Goal: Communication & Community: Answer question/provide support

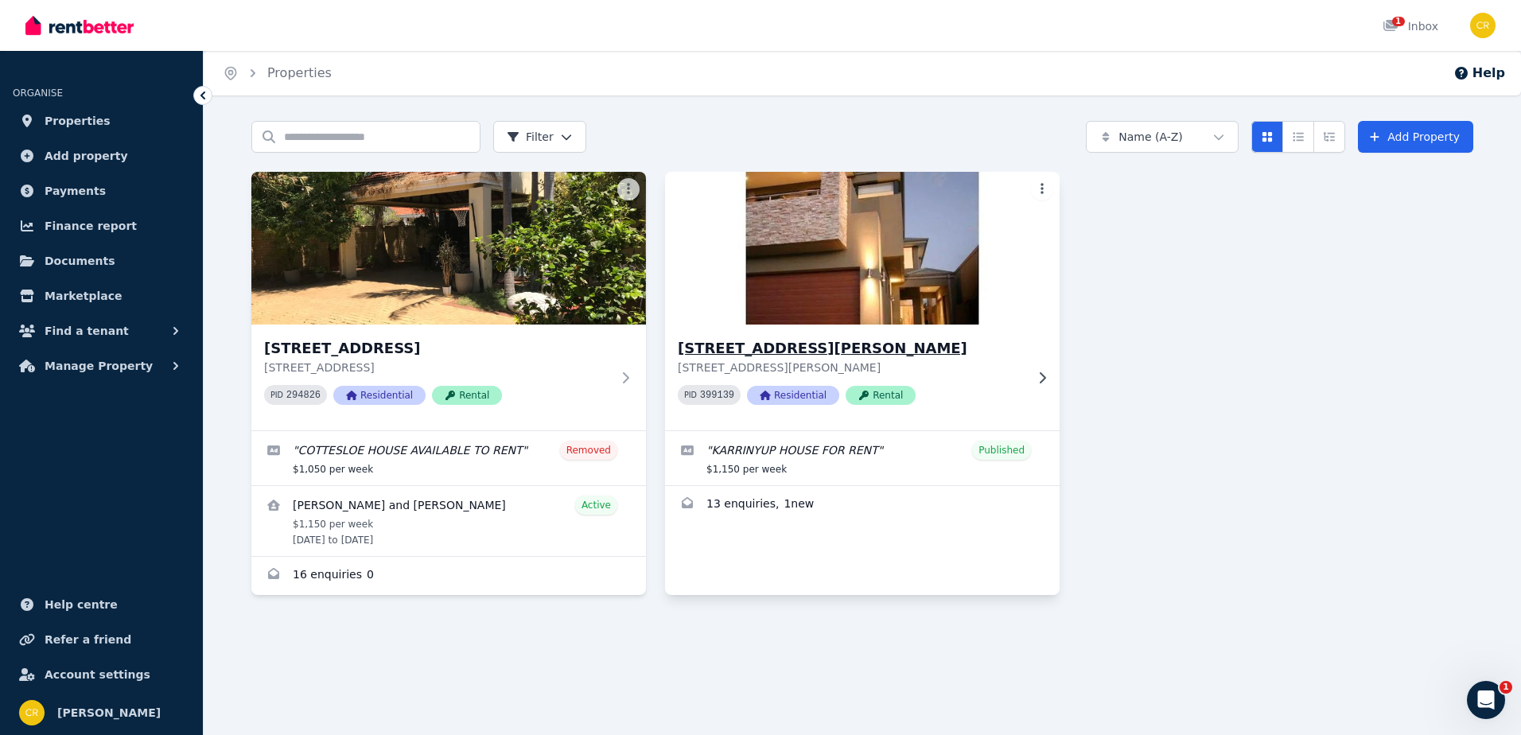
click at [800, 306] on img at bounding box center [863, 248] width 415 height 161
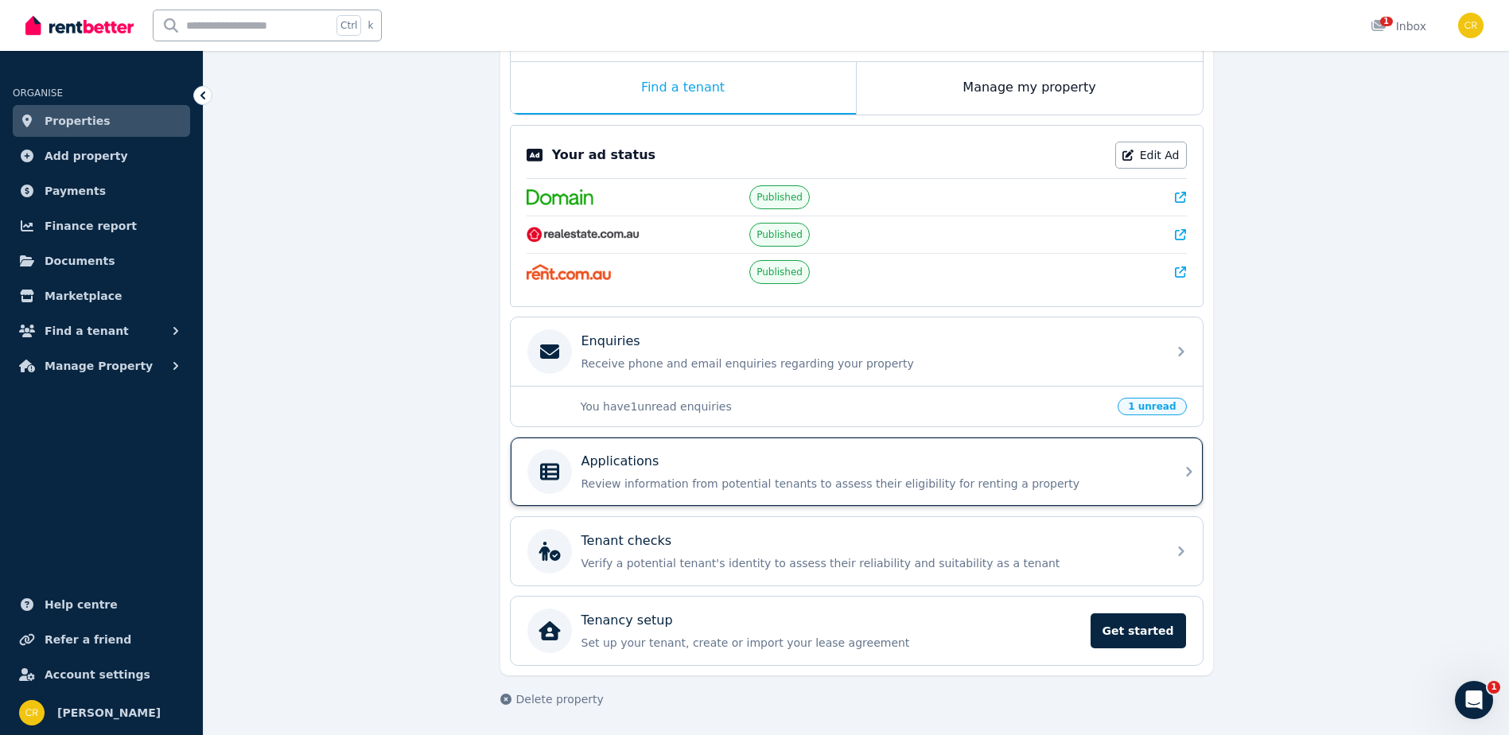
scroll to position [254, 0]
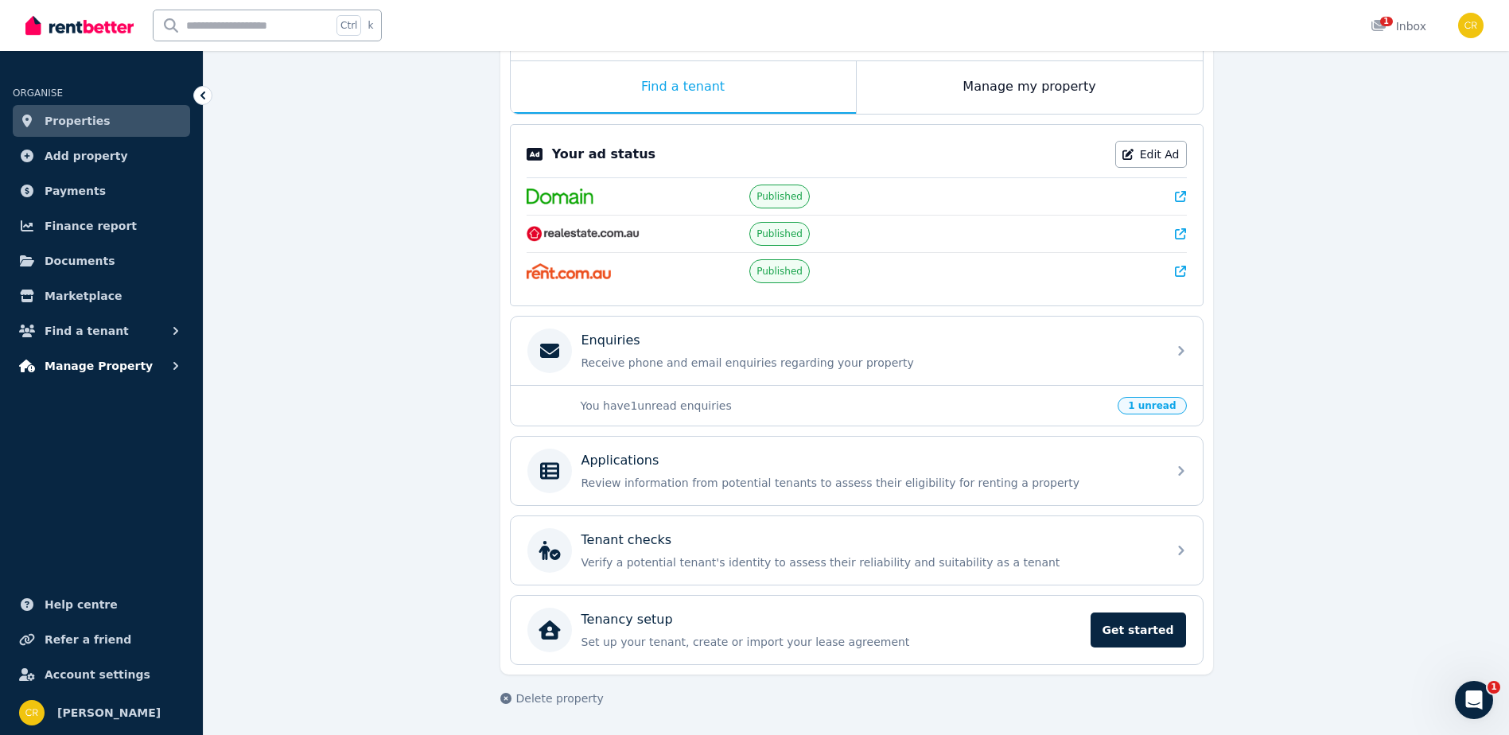
click at [119, 364] on span "Manage Property" at bounding box center [99, 365] width 108 height 19
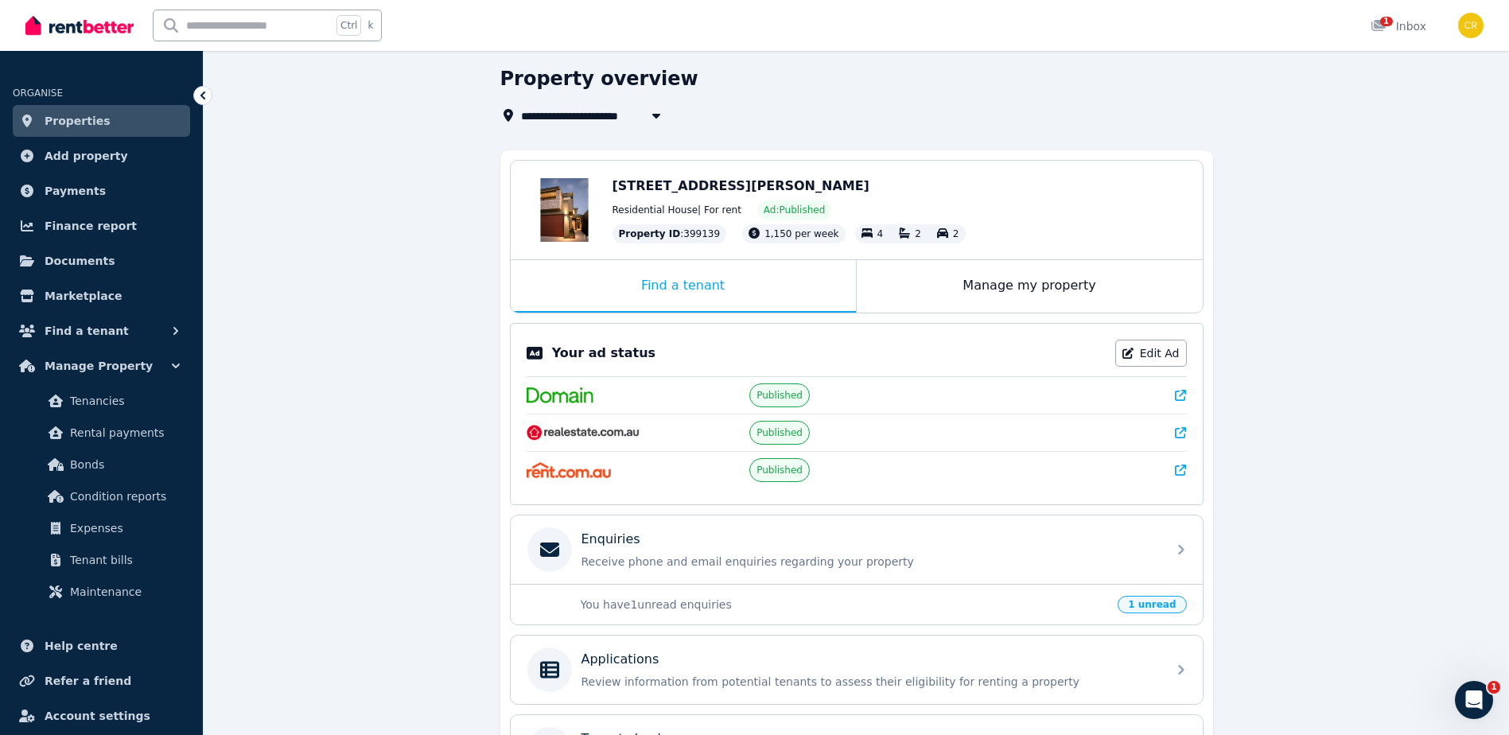
scroll to position [0, 0]
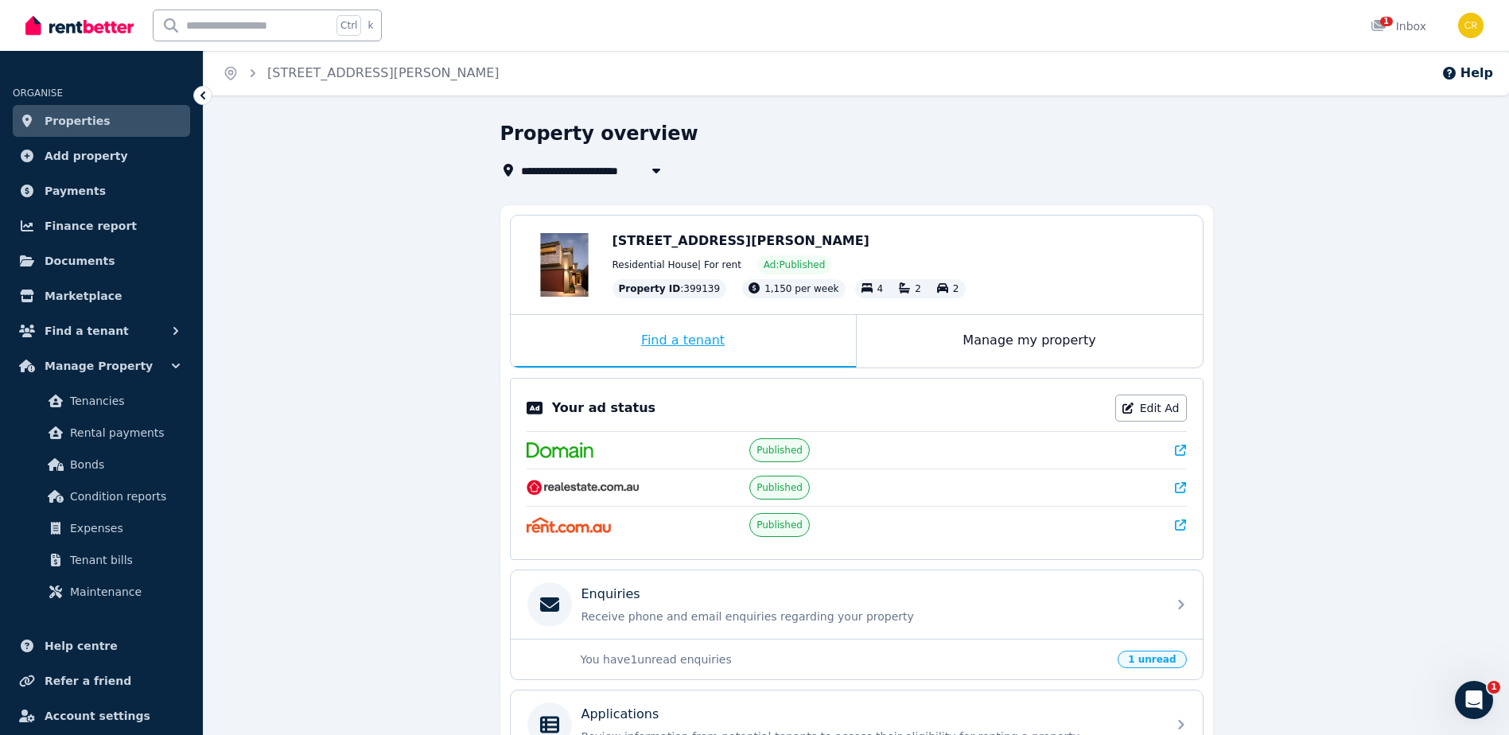
click at [598, 340] on div "Find a tenant" at bounding box center [683, 341] width 345 height 53
click at [768, 328] on div "Find a tenant" at bounding box center [683, 341] width 345 height 53
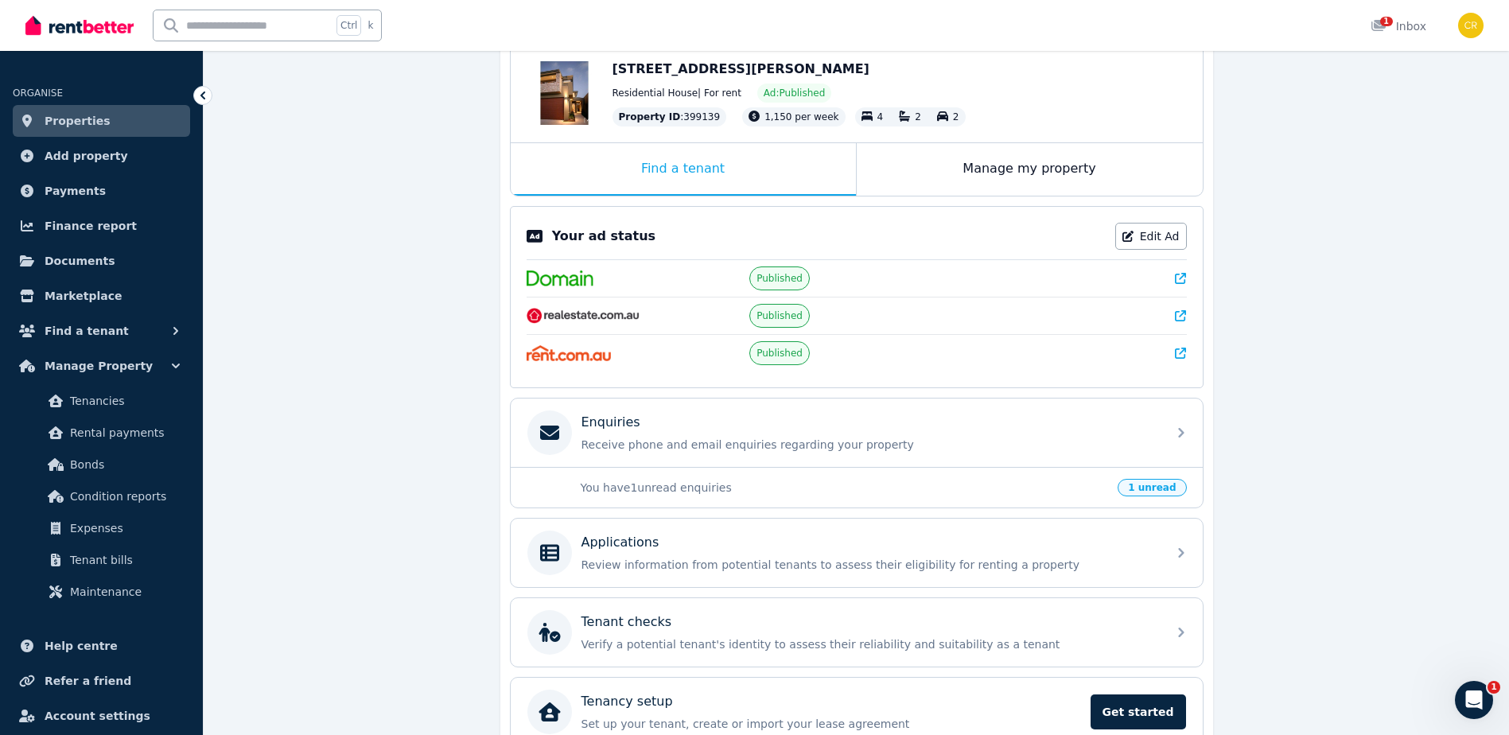
scroll to position [239, 0]
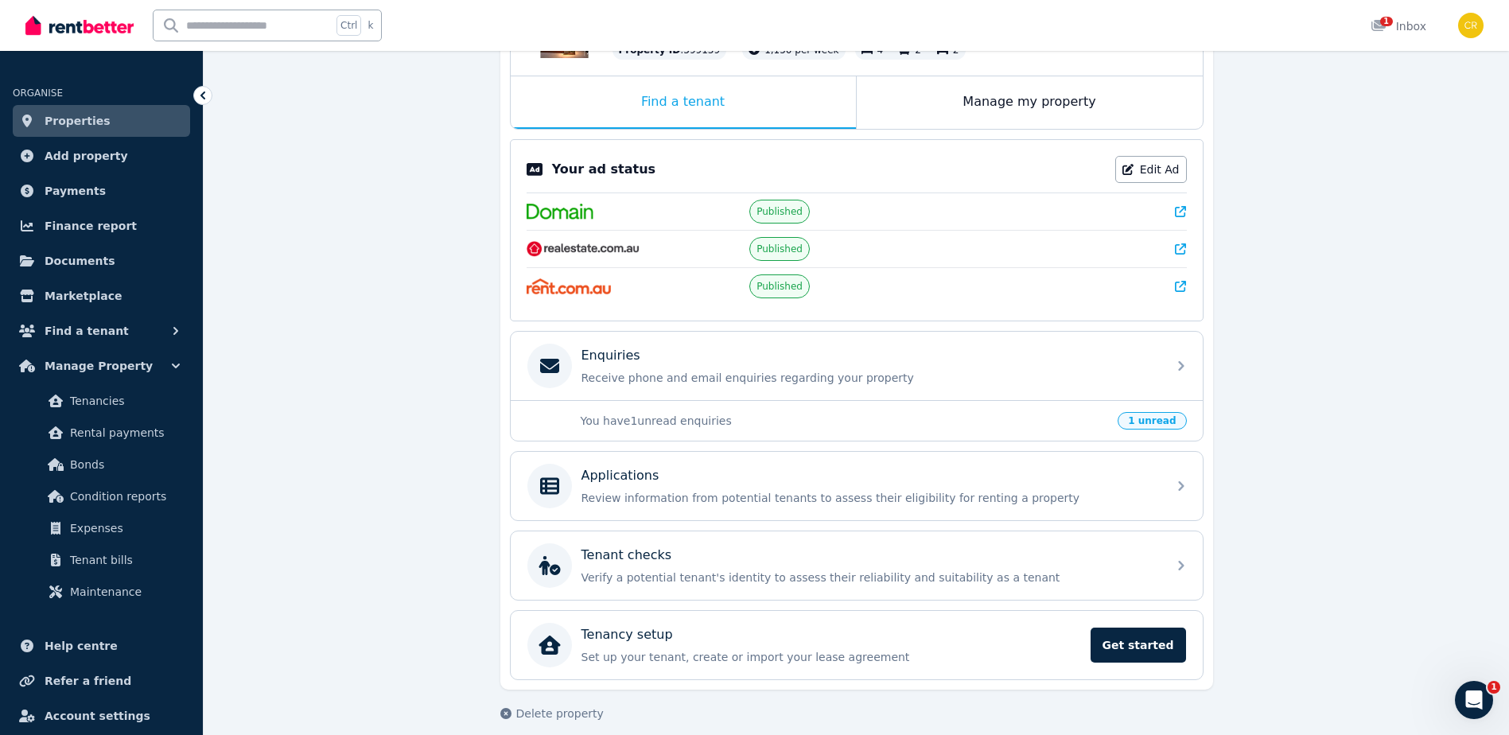
click at [792, 422] on p "You have 1 unread enquiries" at bounding box center [845, 421] width 528 height 16
click at [1157, 422] on span "1 unread" at bounding box center [1152, 421] width 68 height 18
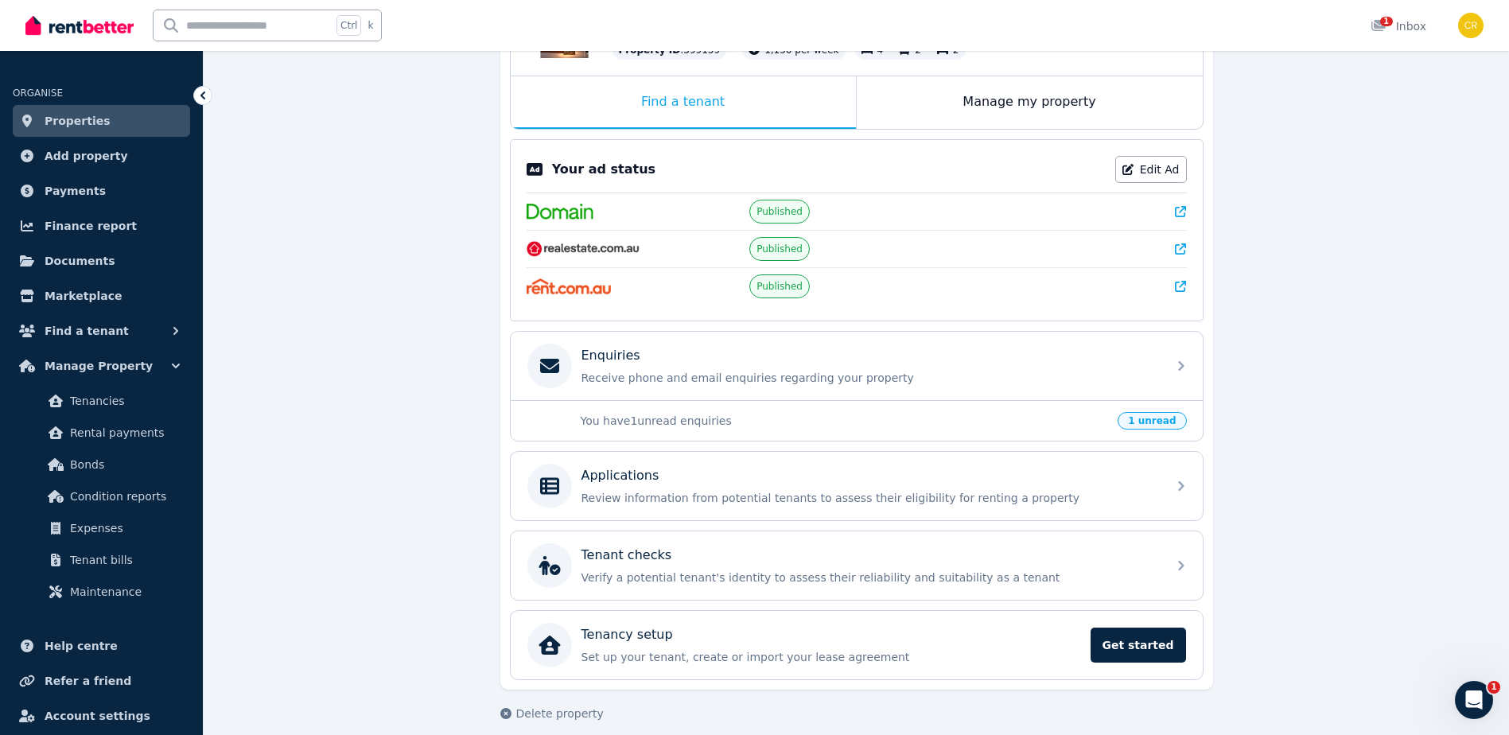
drag, startPoint x: 1157, startPoint y: 422, endPoint x: 1052, endPoint y: 413, distance: 105.5
click at [1052, 413] on p "You have 1 unread enquiries" at bounding box center [845, 421] width 528 height 16
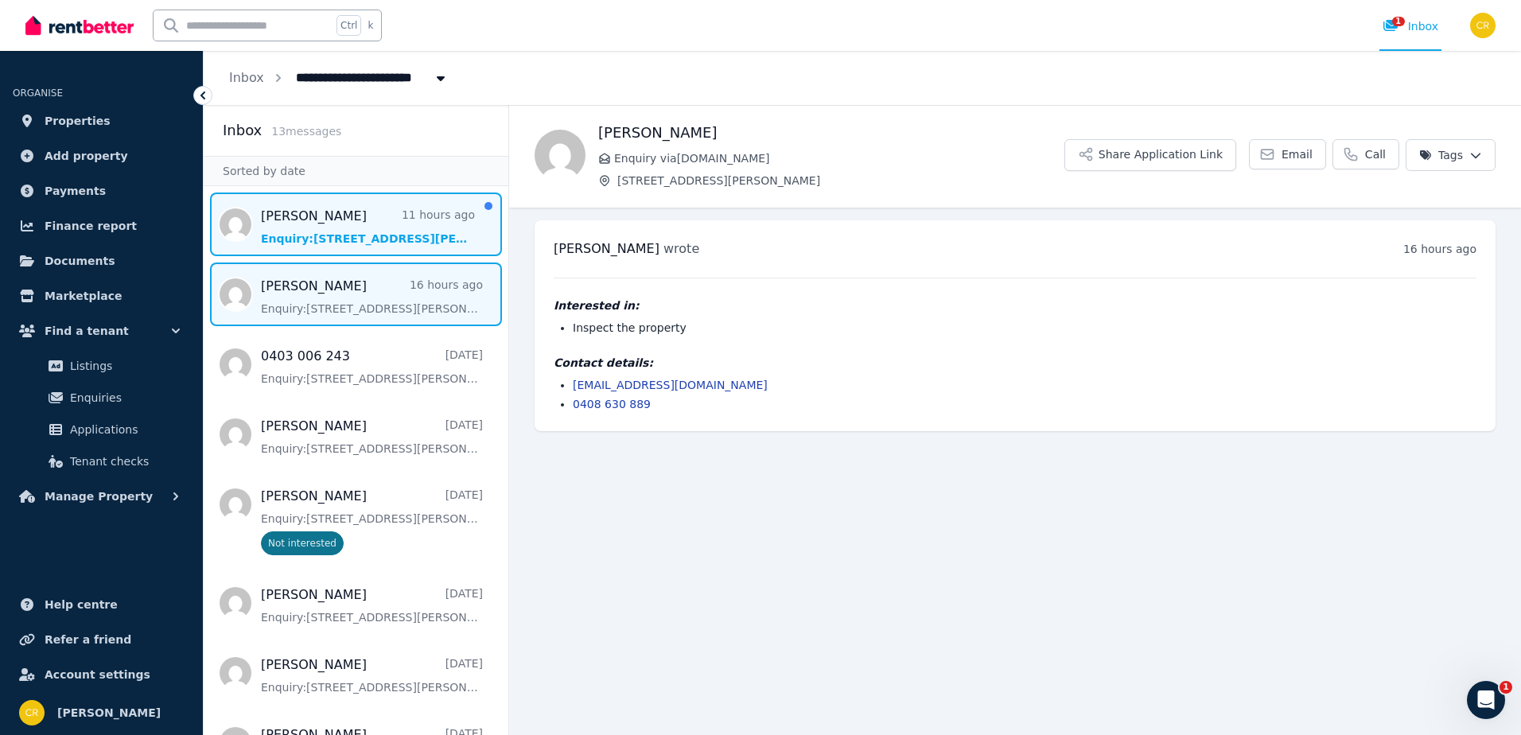
click at [283, 227] on span "Message list" at bounding box center [356, 225] width 305 height 64
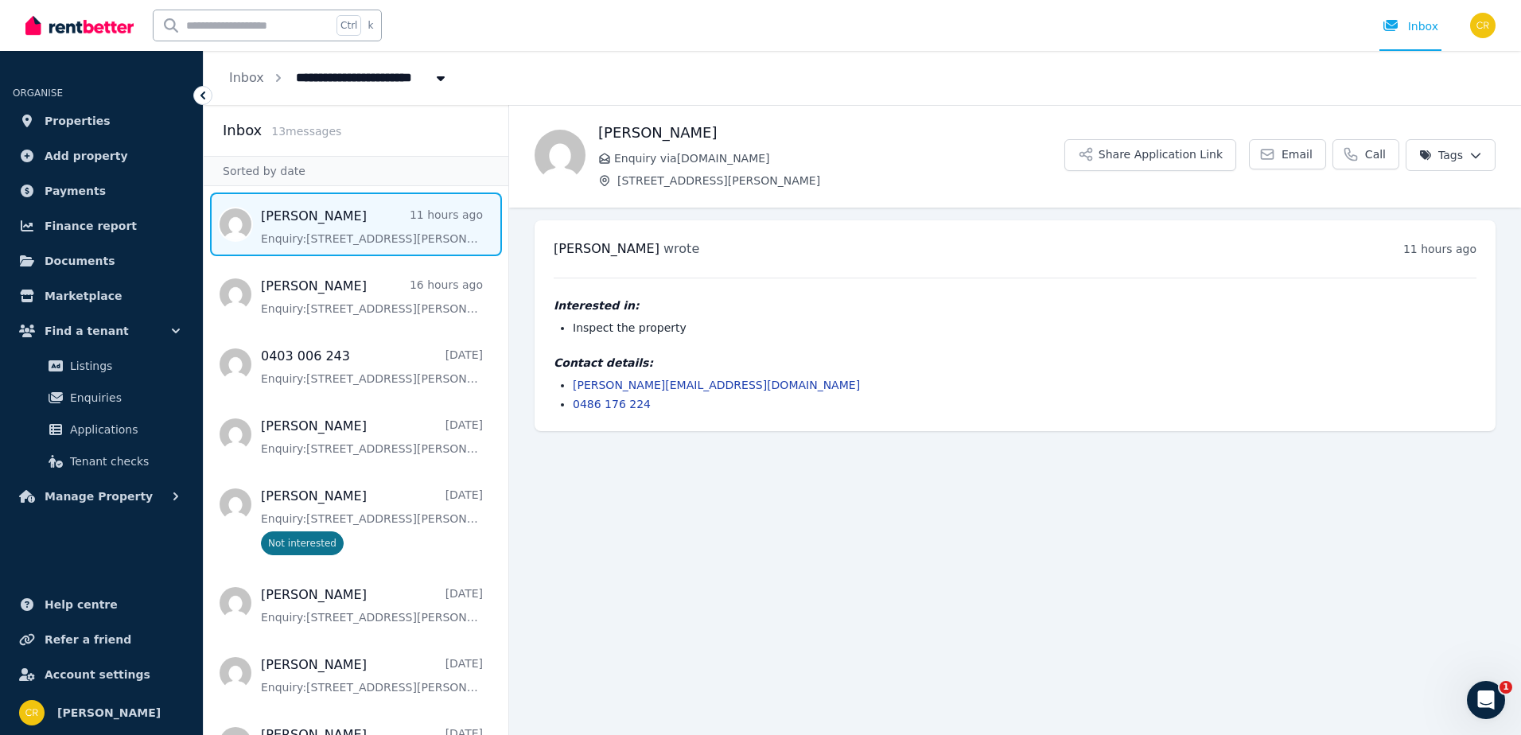
click at [591, 386] on link "[PERSON_NAME][EMAIL_ADDRESS][DOMAIN_NAME]" at bounding box center [716, 385] width 287 height 13
